Goal: Communication & Community: Share content

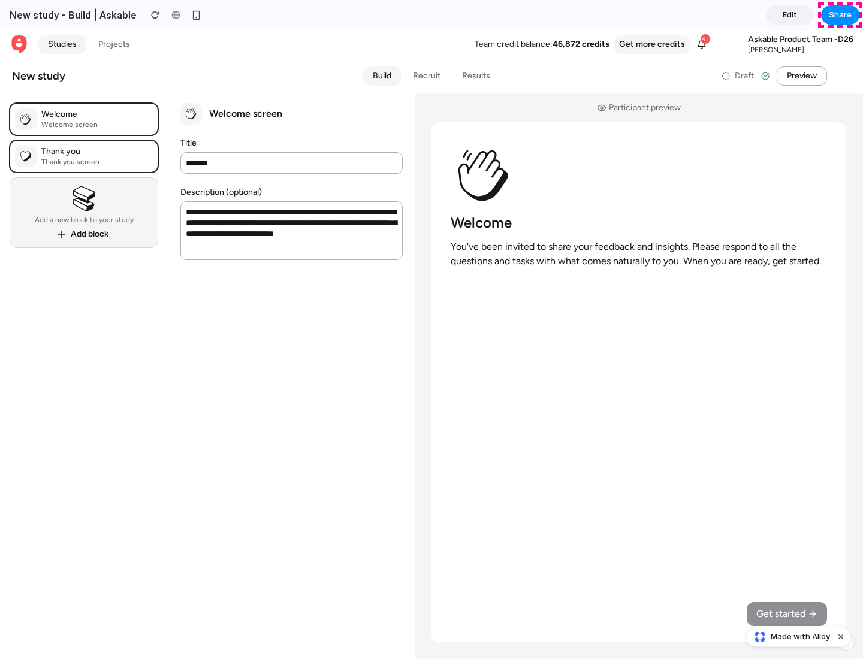
click at [840, 15] on span "Share" at bounding box center [840, 15] width 23 height 12
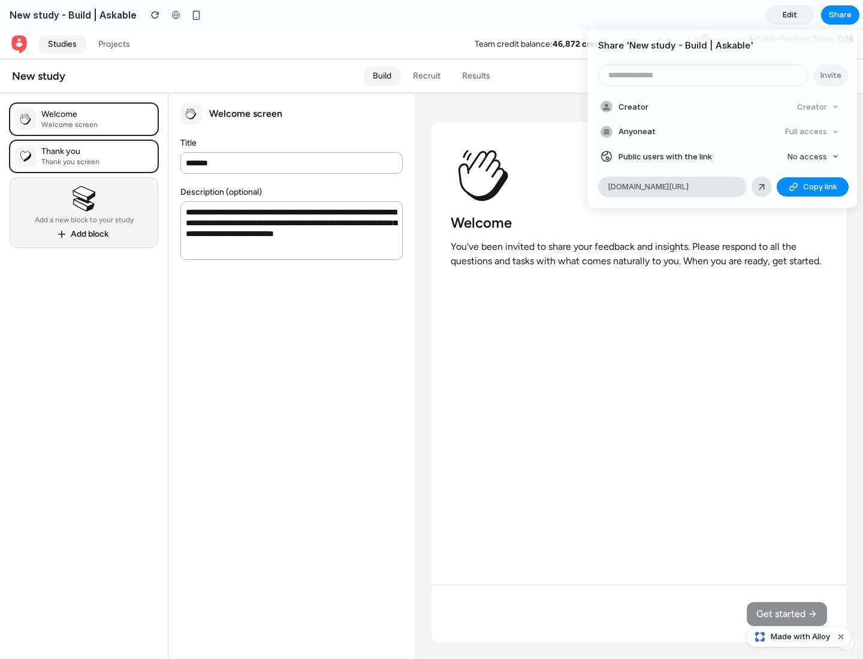
click at [813, 187] on span "Copy link" at bounding box center [820, 187] width 34 height 12
click at [800, 637] on div "Share ' New study - Build | Askable ' Invite Creator Creator Anyone at Full acc…" at bounding box center [431, 329] width 863 height 659
